Goal: Entertainment & Leisure: Consume media (video, audio)

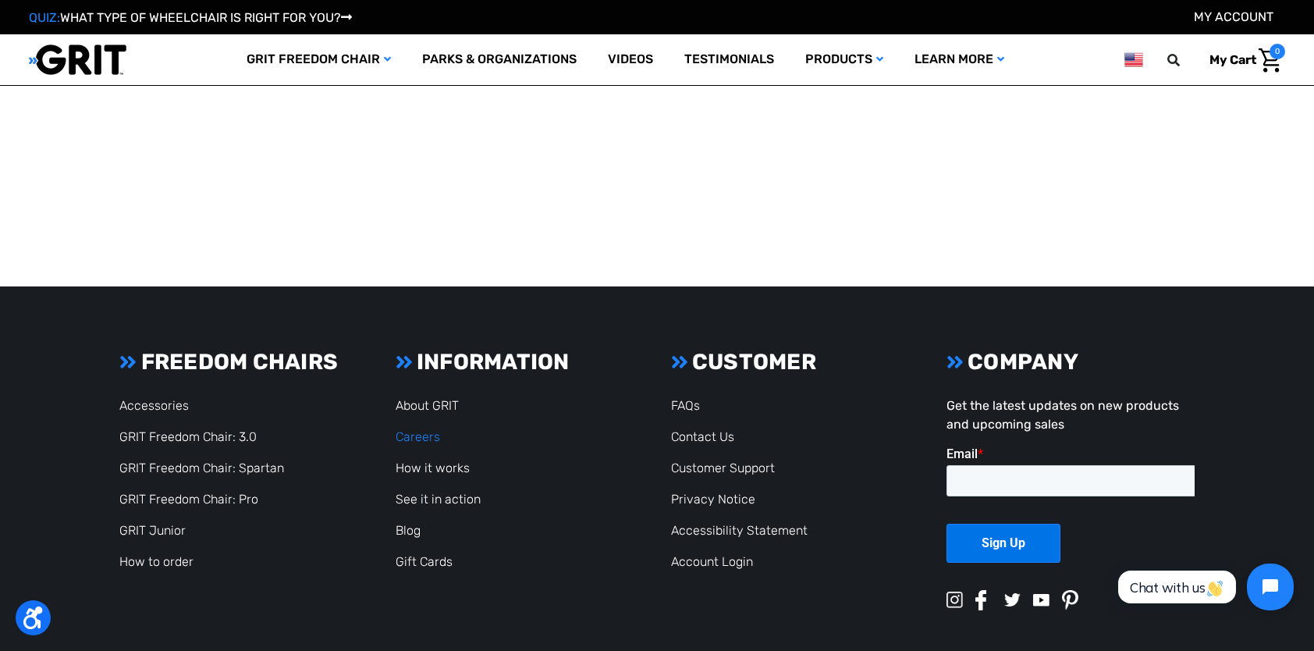
scroll to position [2104, 0]
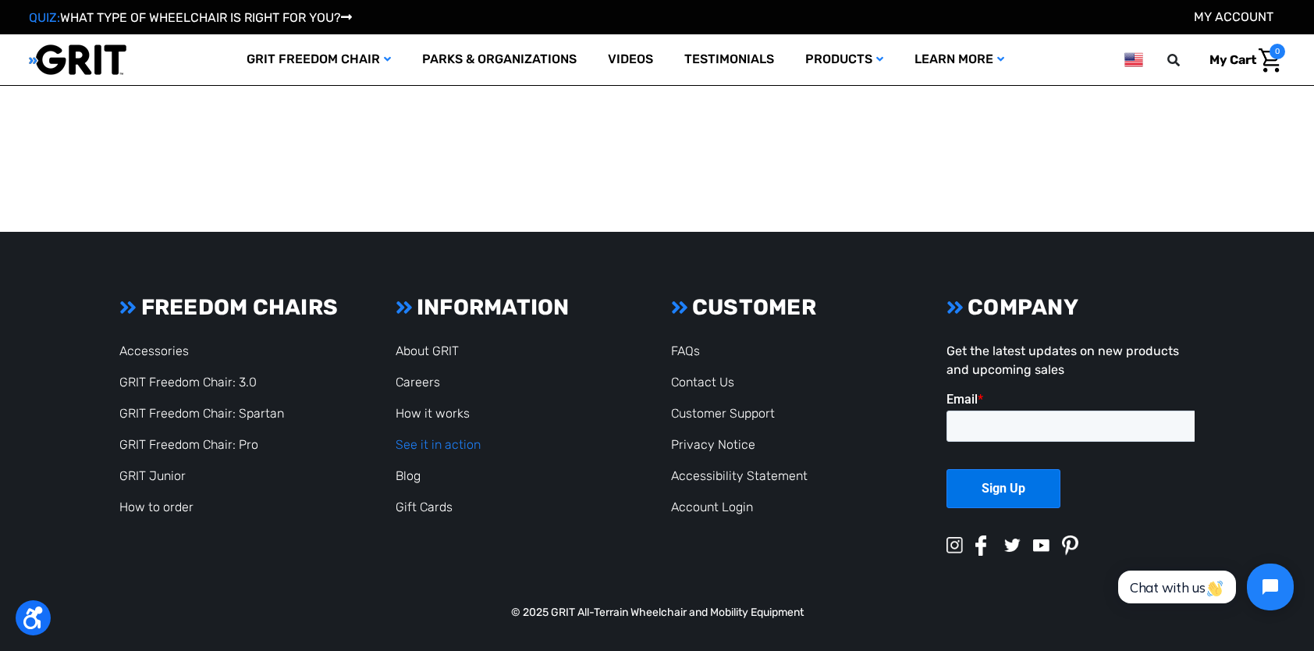
click at [435, 440] on link "See it in action" at bounding box center [438, 444] width 85 height 15
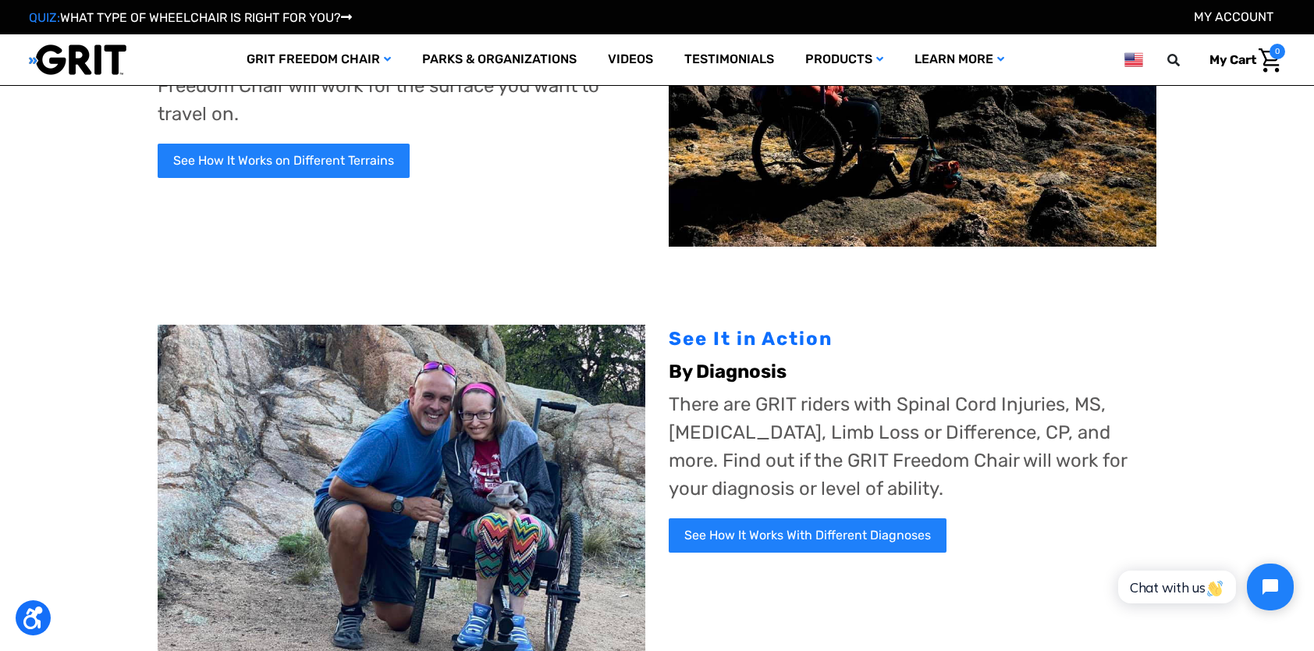
scroll to position [234, 0]
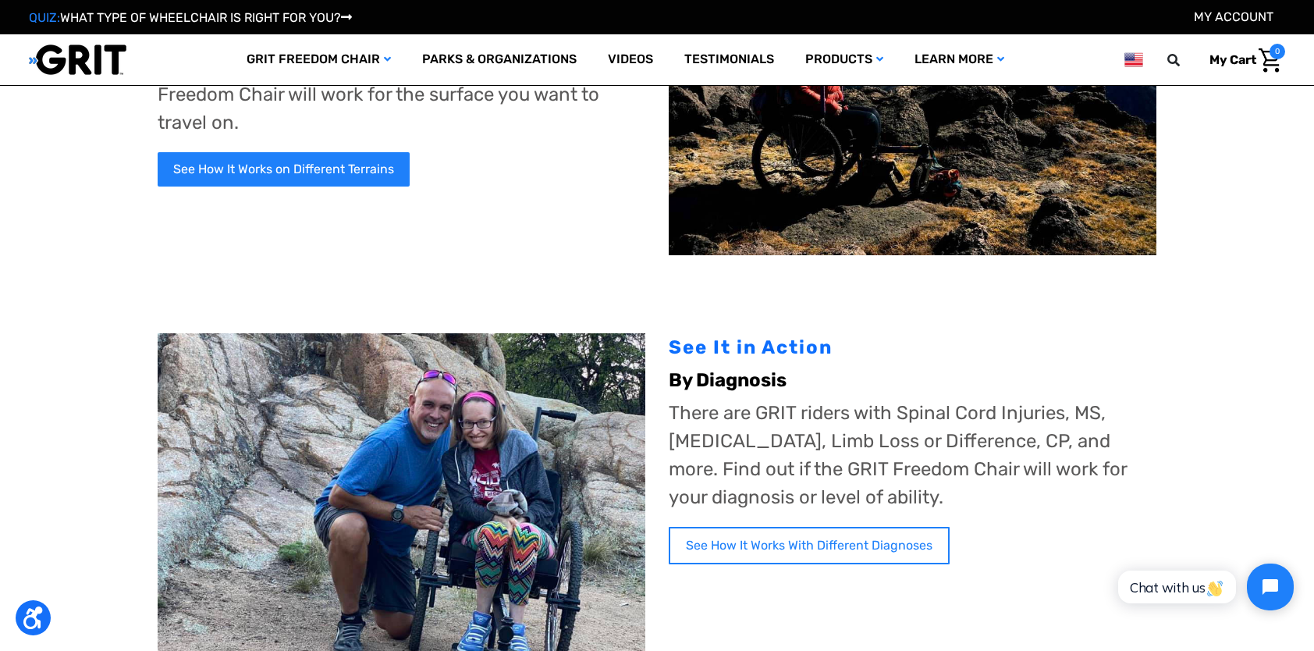
click at [723, 542] on link "See How It Works With Different Diagnoses" at bounding box center [809, 545] width 281 height 37
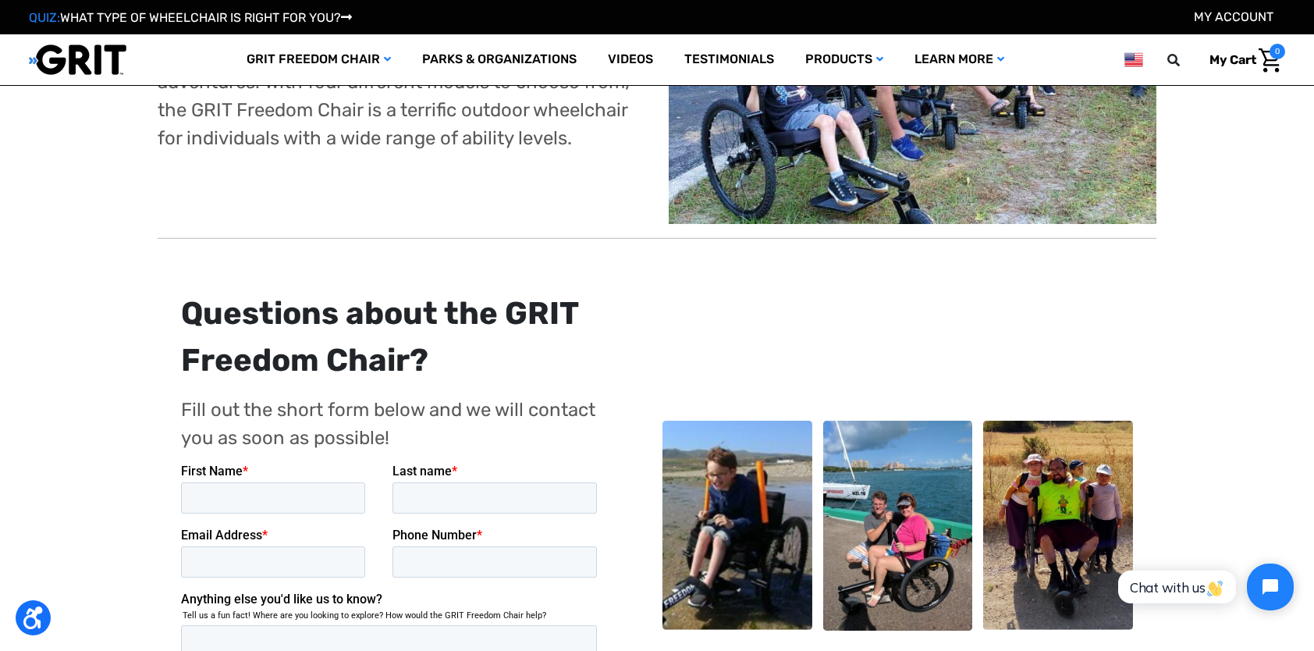
scroll to position [1873, 0]
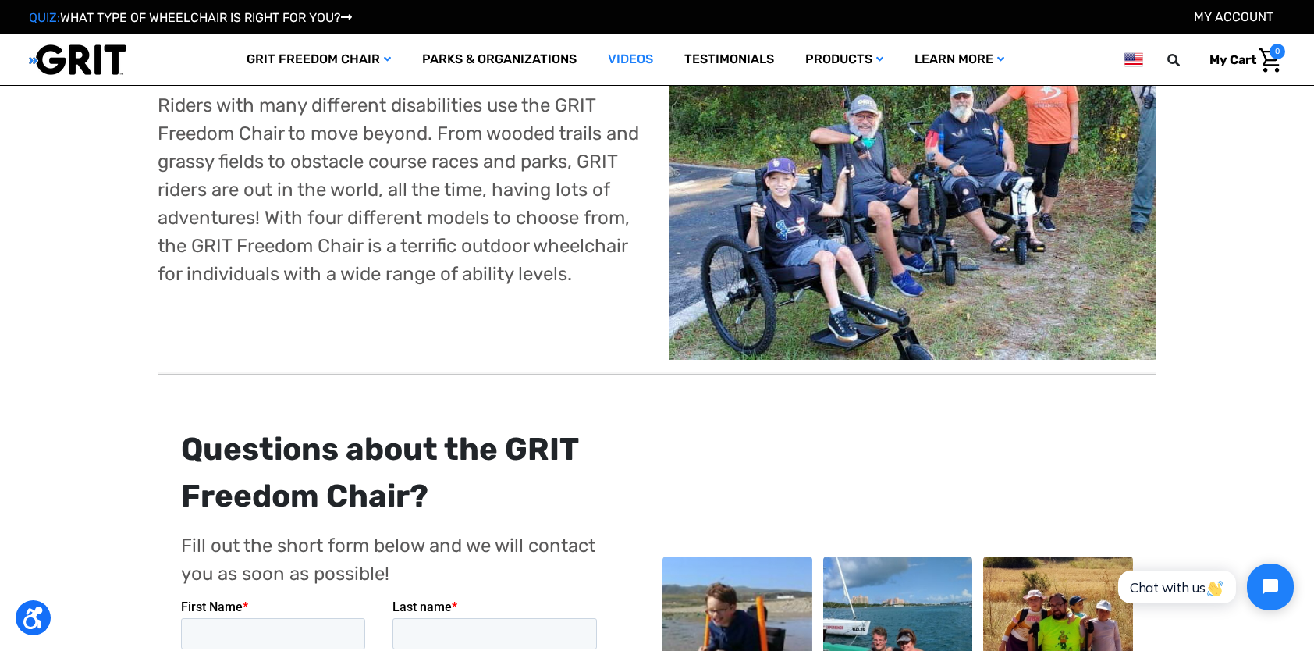
click at [618, 41] on link "Videos" at bounding box center [630, 59] width 76 height 51
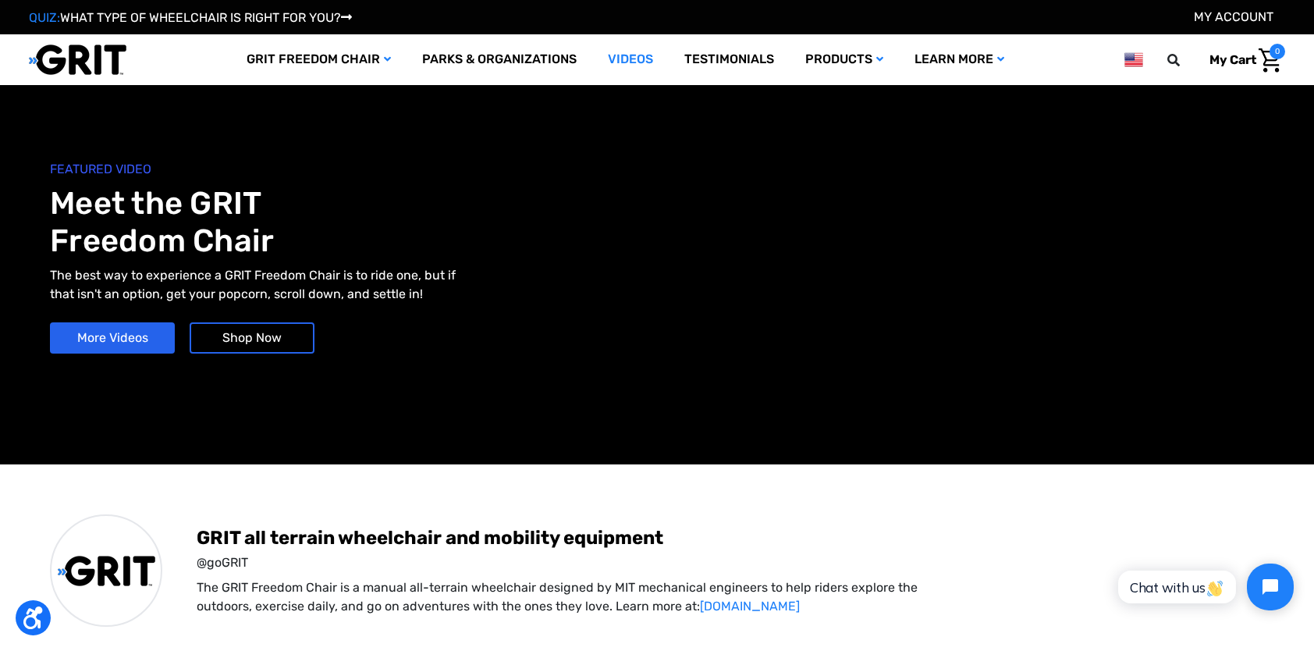
click at [119, 336] on link "More Videos" at bounding box center [112, 337] width 125 height 31
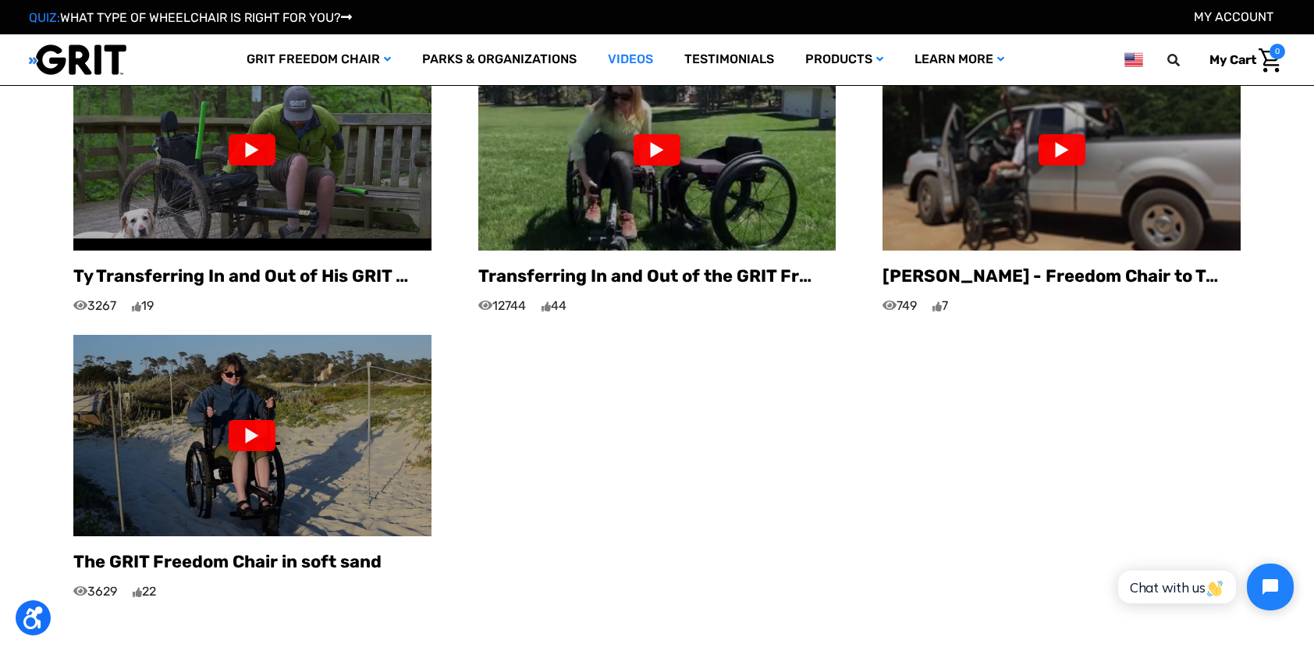
scroll to position [2915, 0]
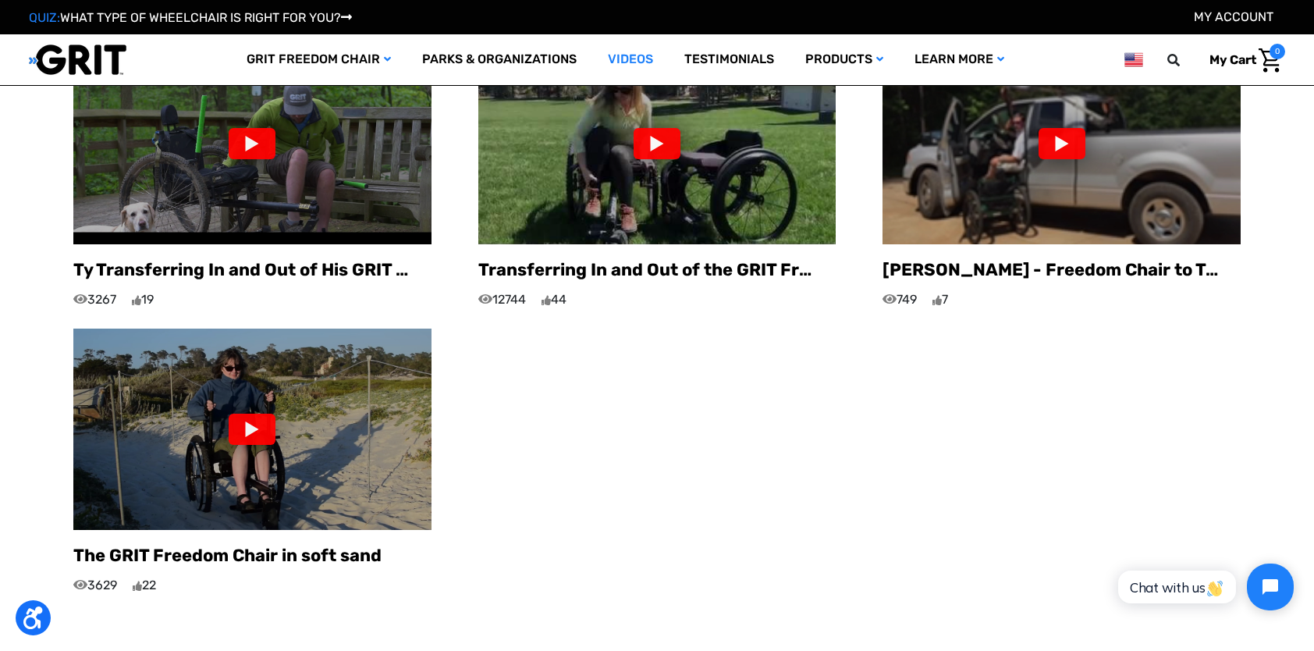
click at [317, 418] on img at bounding box center [252, 429] width 358 height 201
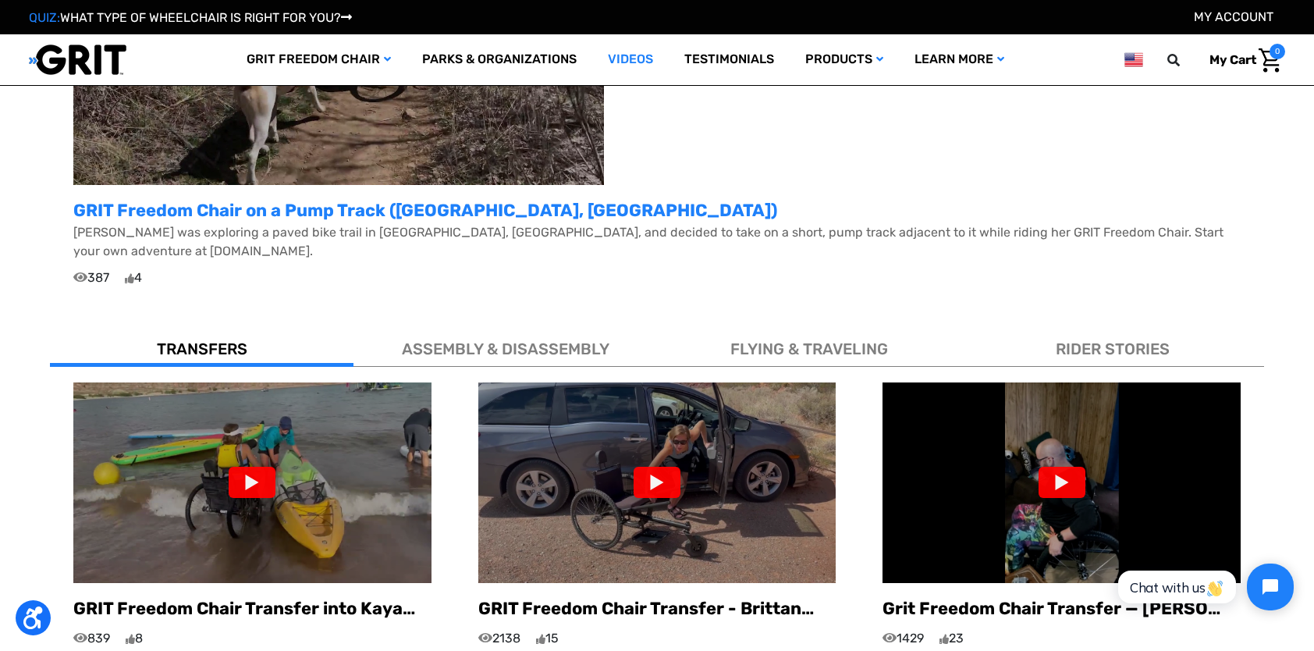
scroll to position [1978, 0]
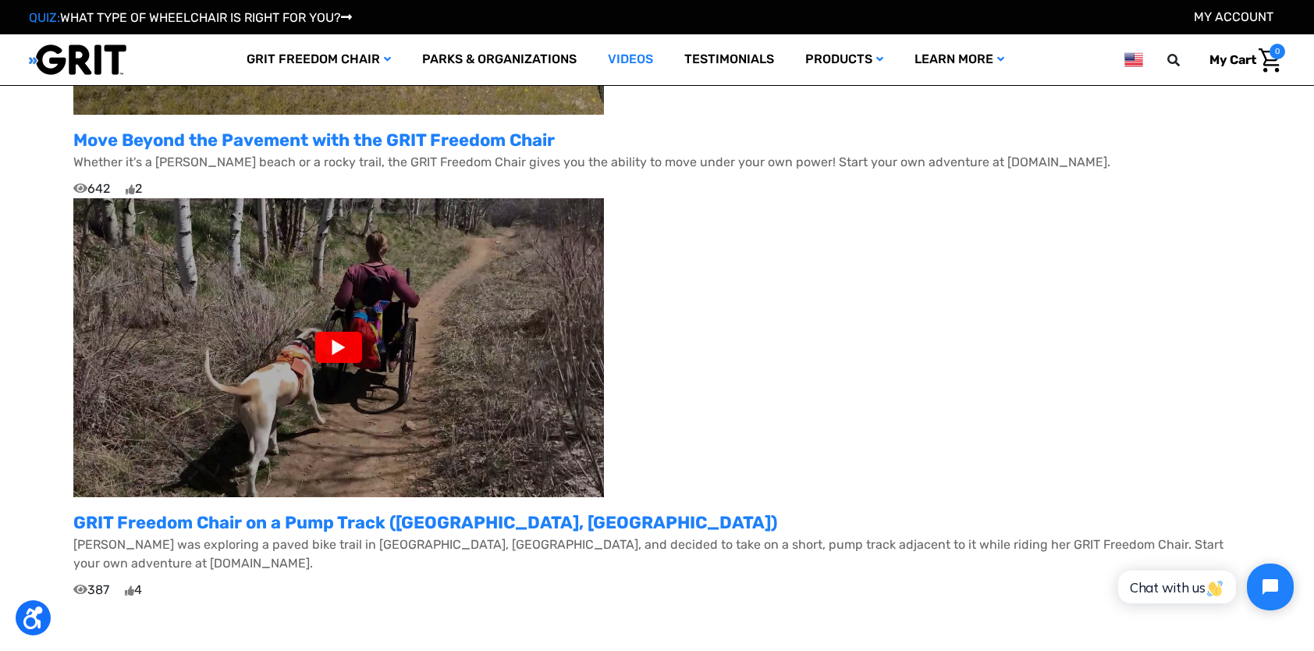
click at [346, 344] on div at bounding box center [338, 347] width 47 height 31
